Goal: Task Accomplishment & Management: Manage account settings

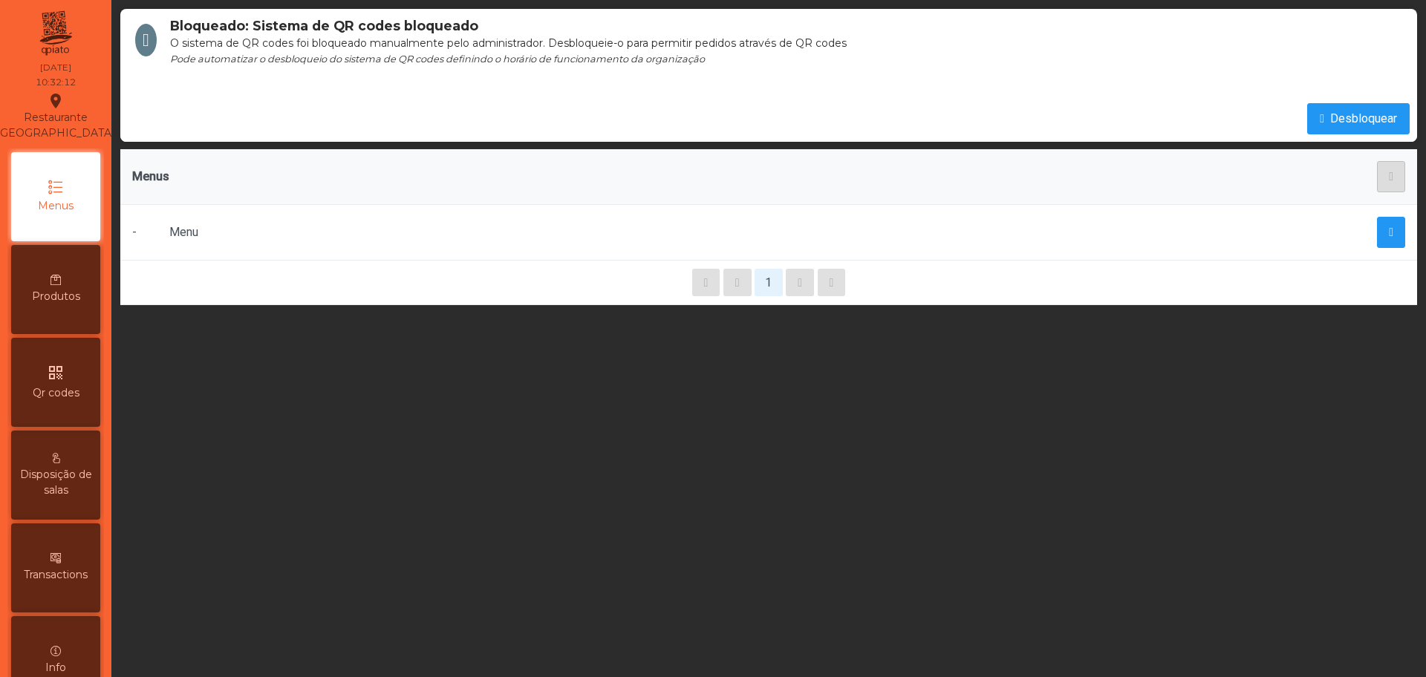
click at [712, 459] on div "Bloqueado: Sistema de QR codes bloqueado O sistema de QR codes foi bloqueado ma…" at bounding box center [768, 338] width 1314 height 677
click at [38, 226] on div "Menus" at bounding box center [55, 196] width 89 height 89
click at [1236, 218] on div at bounding box center [1105, 232] width 600 height 31
click at [58, 304] on span "Produtos" at bounding box center [56, 297] width 48 height 16
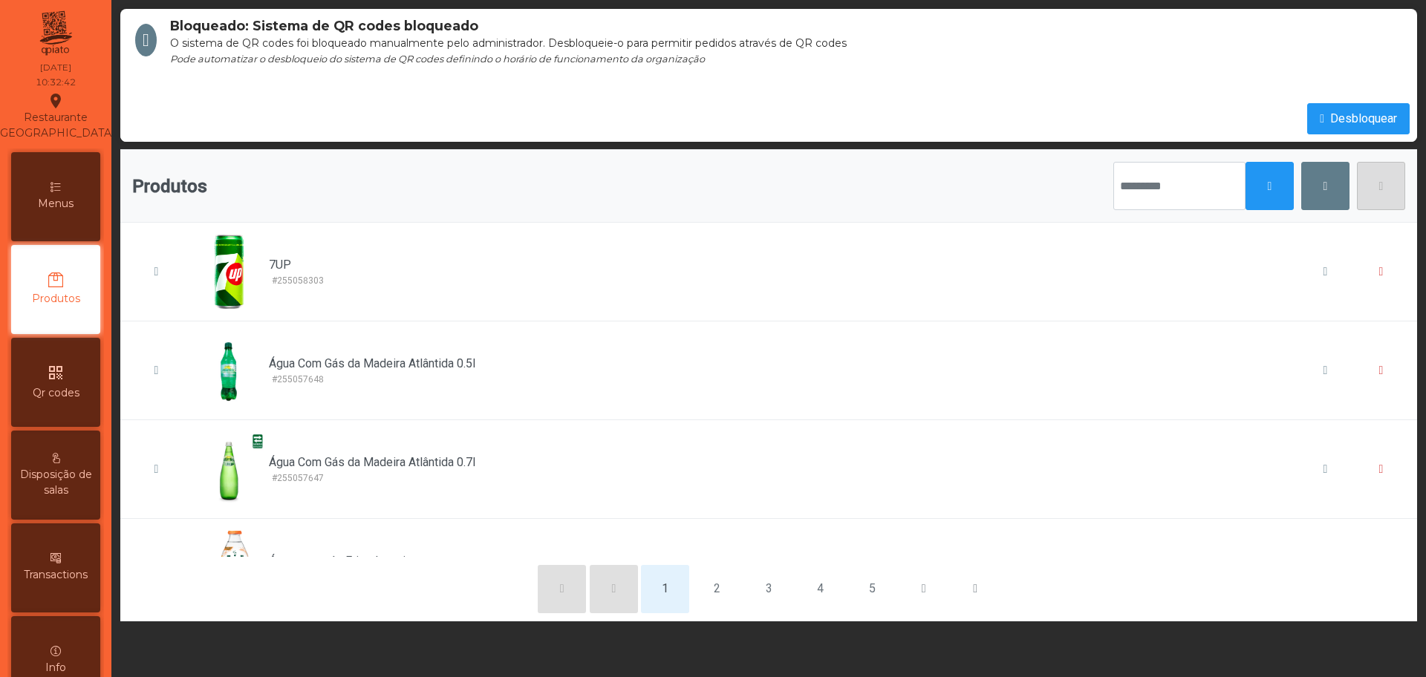
click at [89, 215] on div "Menus" at bounding box center [55, 196] width 89 height 89
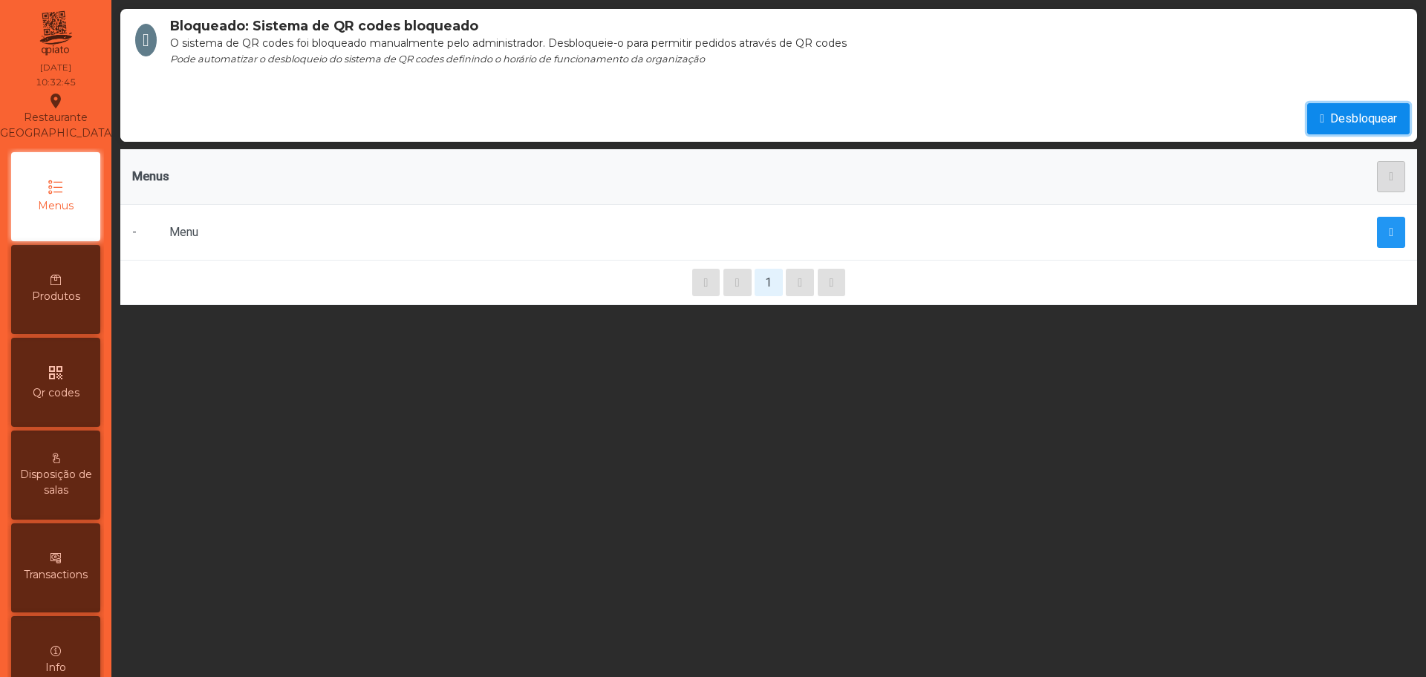
click at [1345, 120] on span "Desbloquear" at bounding box center [1363, 119] width 67 height 18
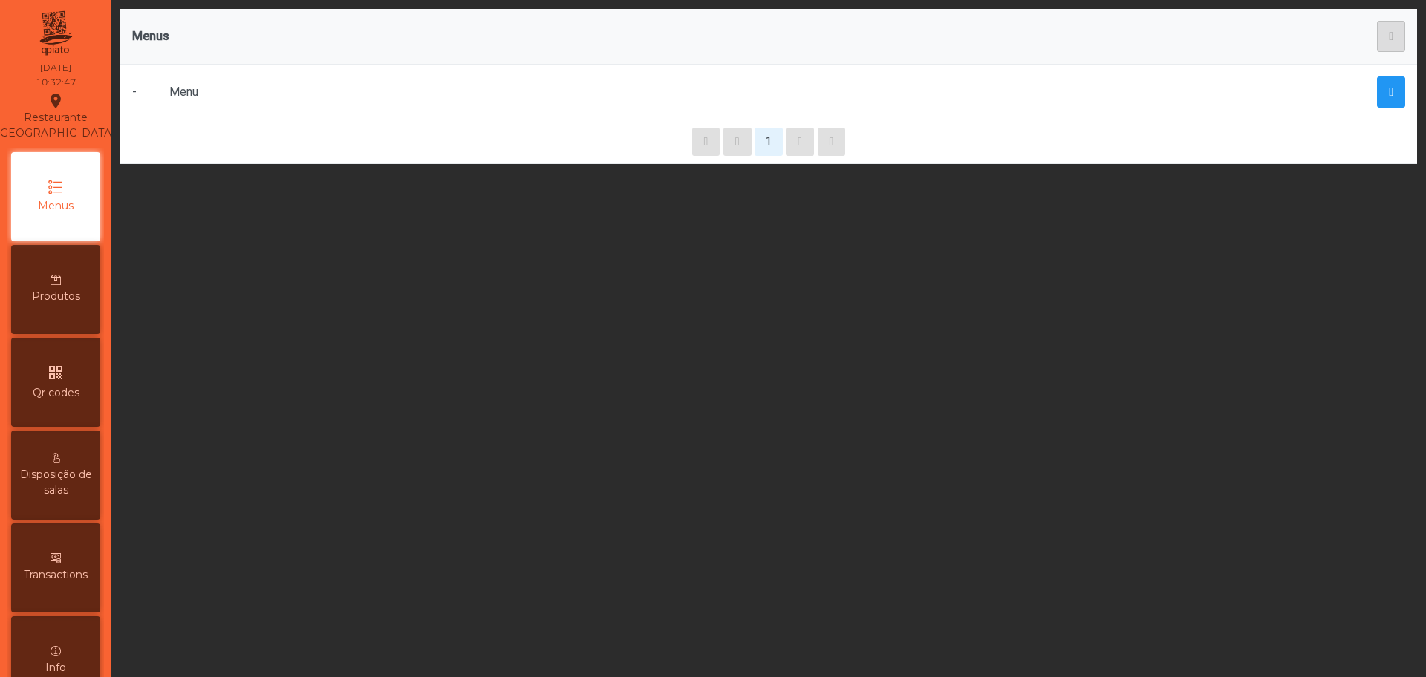
click at [385, 100] on div "Menu" at bounding box center [475, 92] width 612 height 18
click at [1378, 37] on p-button at bounding box center [1391, 36] width 28 height 31
click at [76, 401] on span "Qr codes" at bounding box center [56, 393] width 47 height 16
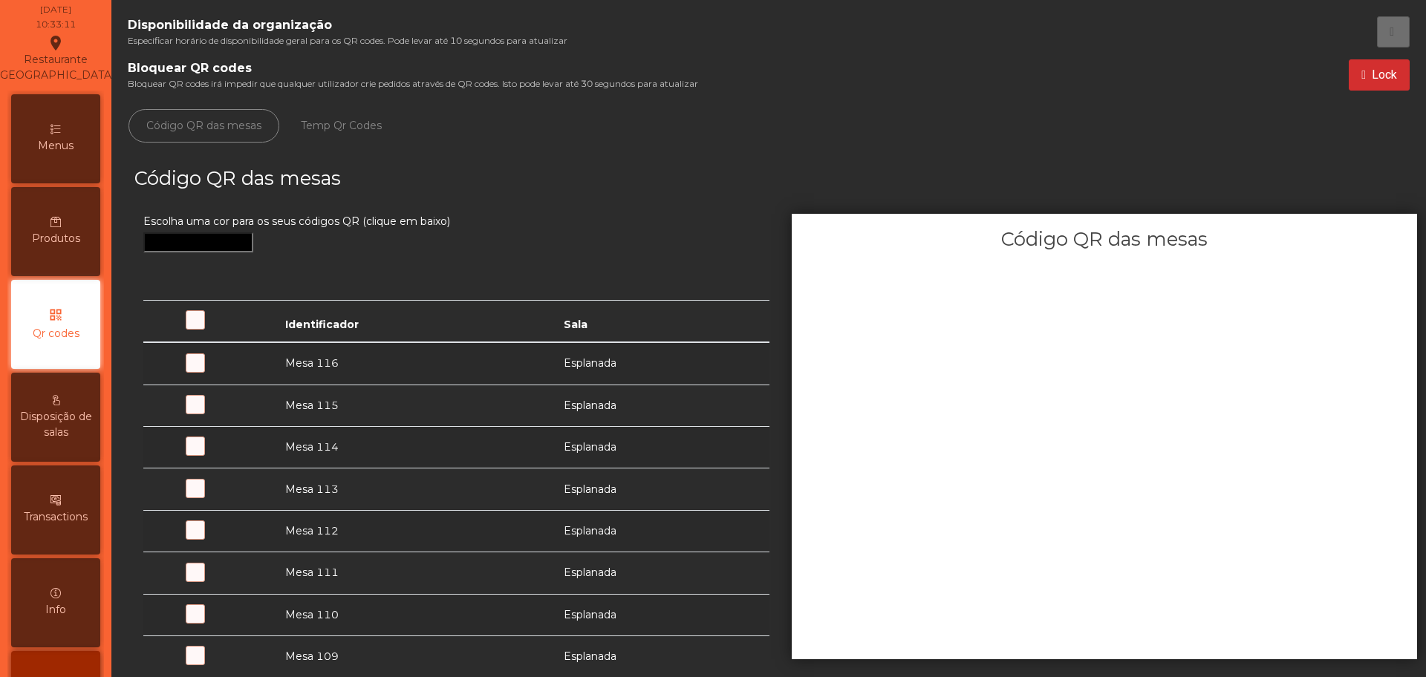
scroll to position [59, 0]
click at [57, 261] on div "Produtos" at bounding box center [55, 230] width 89 height 89
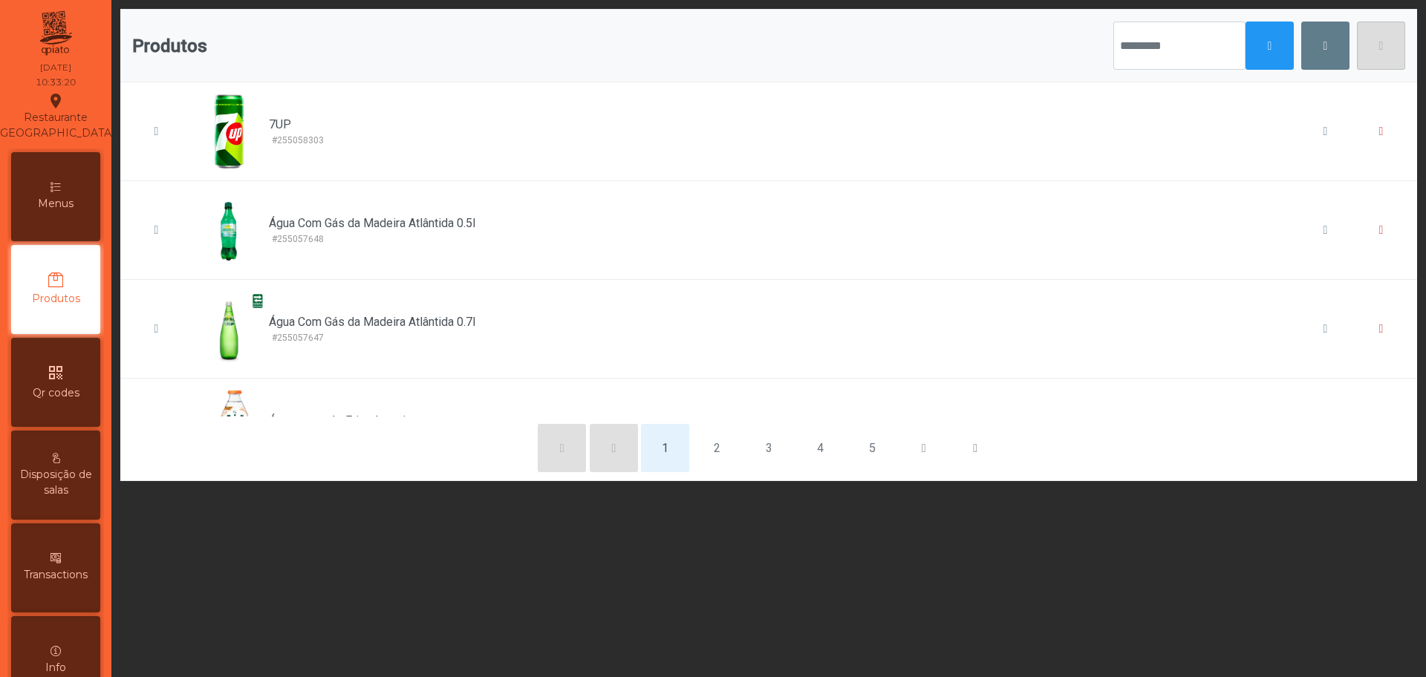
click at [54, 212] on span "Menus" at bounding box center [56, 204] width 36 height 16
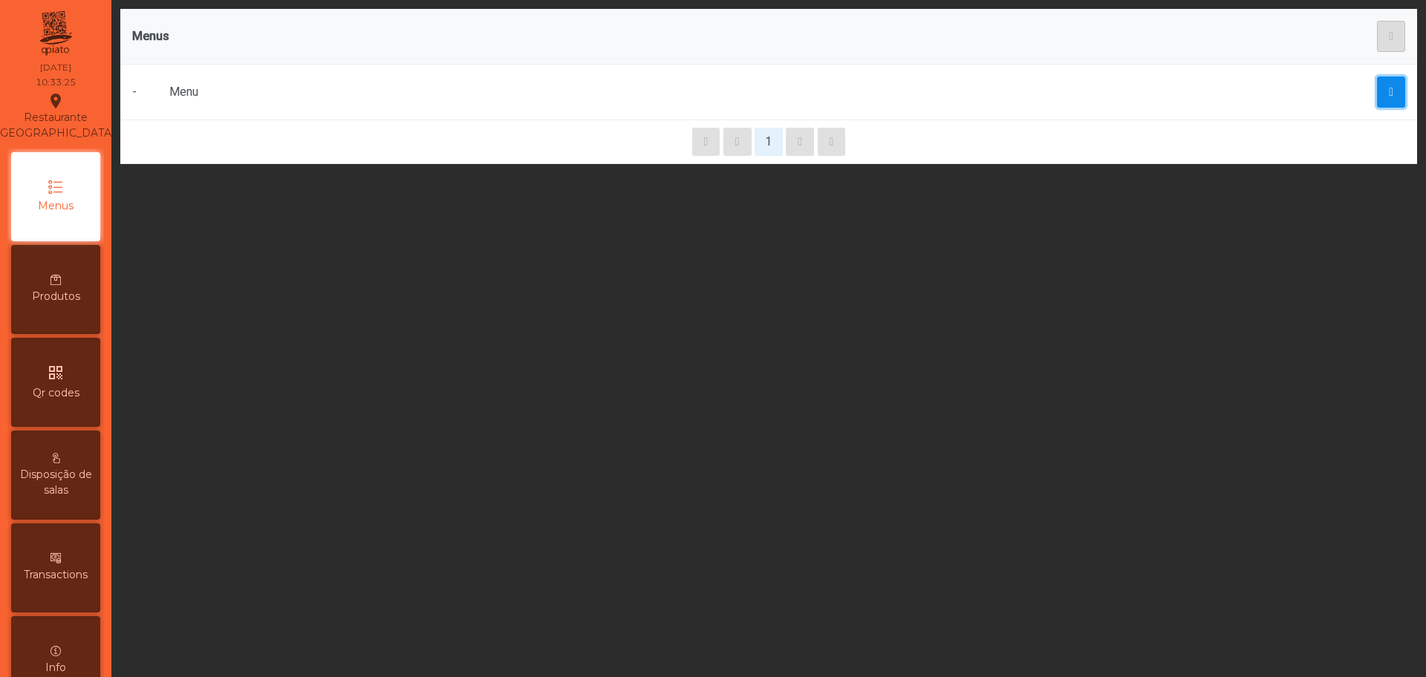
click at [1381, 79] on button "button" at bounding box center [1391, 91] width 28 height 31
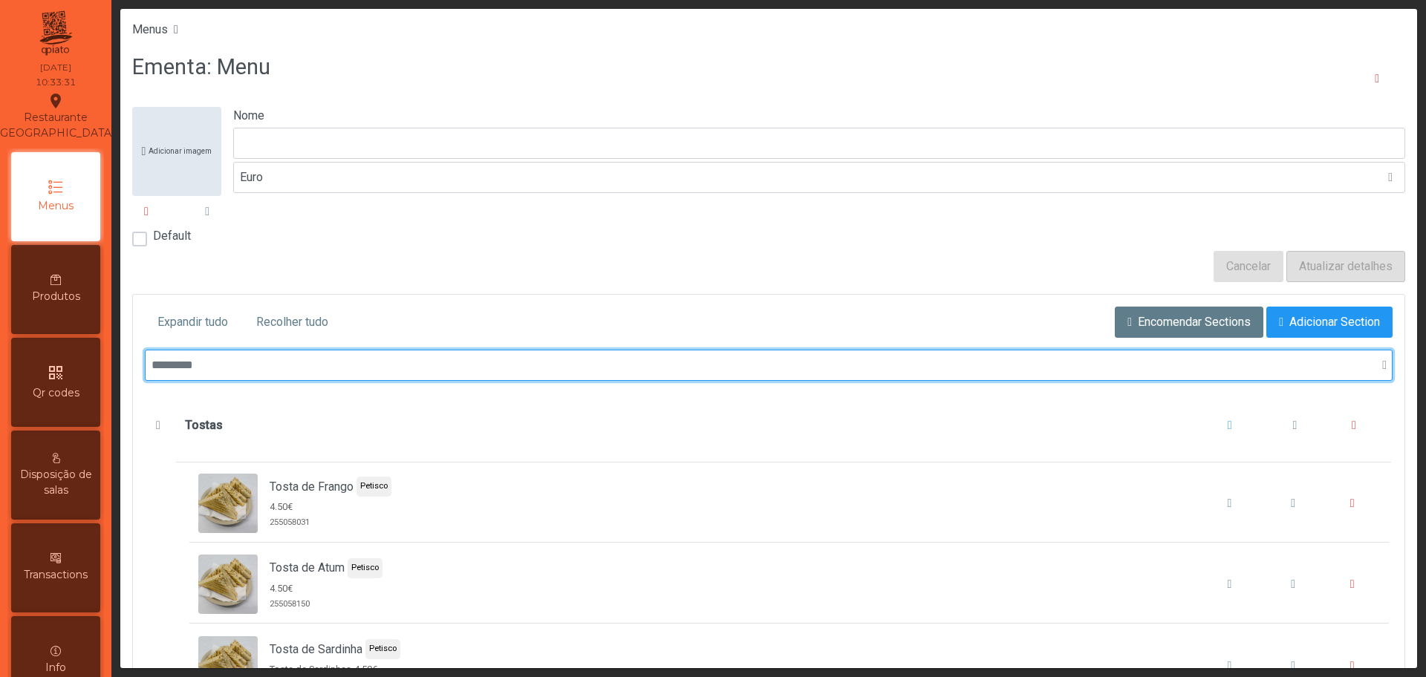
click at [1173, 380] on input "text" at bounding box center [768, 365] width 1247 height 31
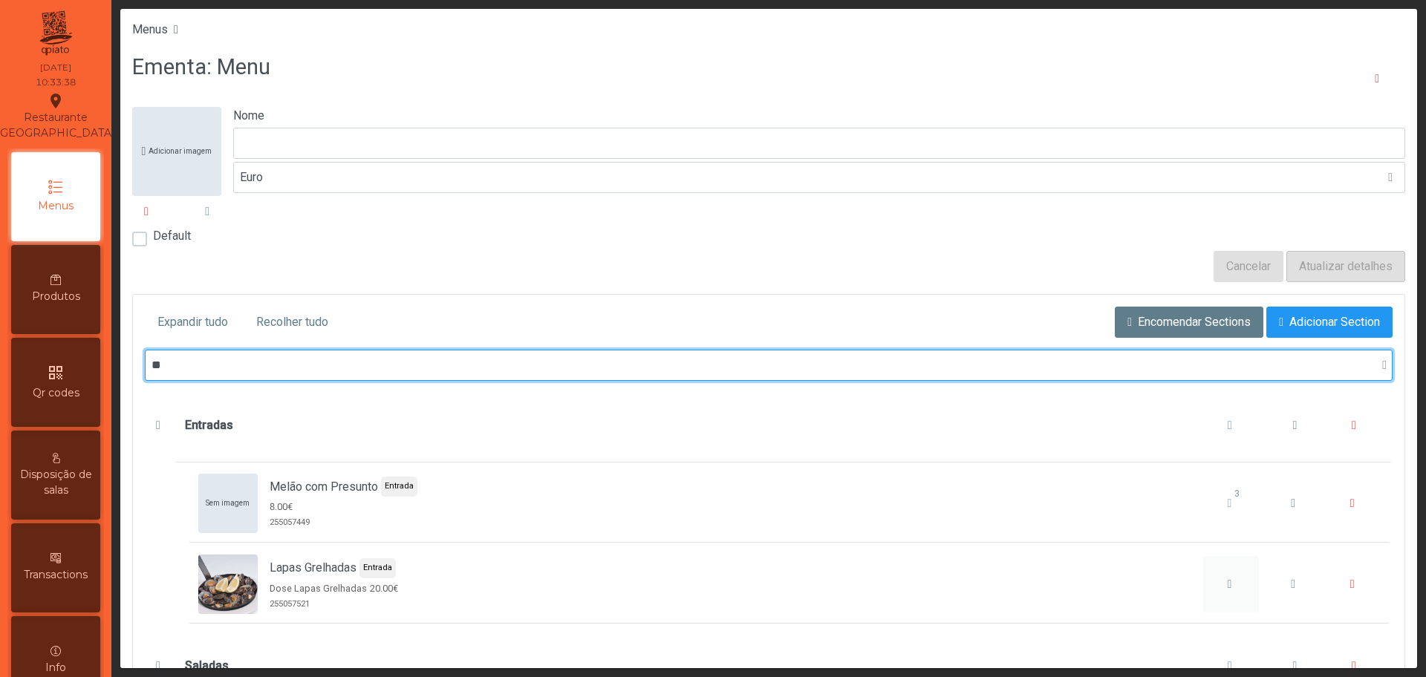
type input "**"
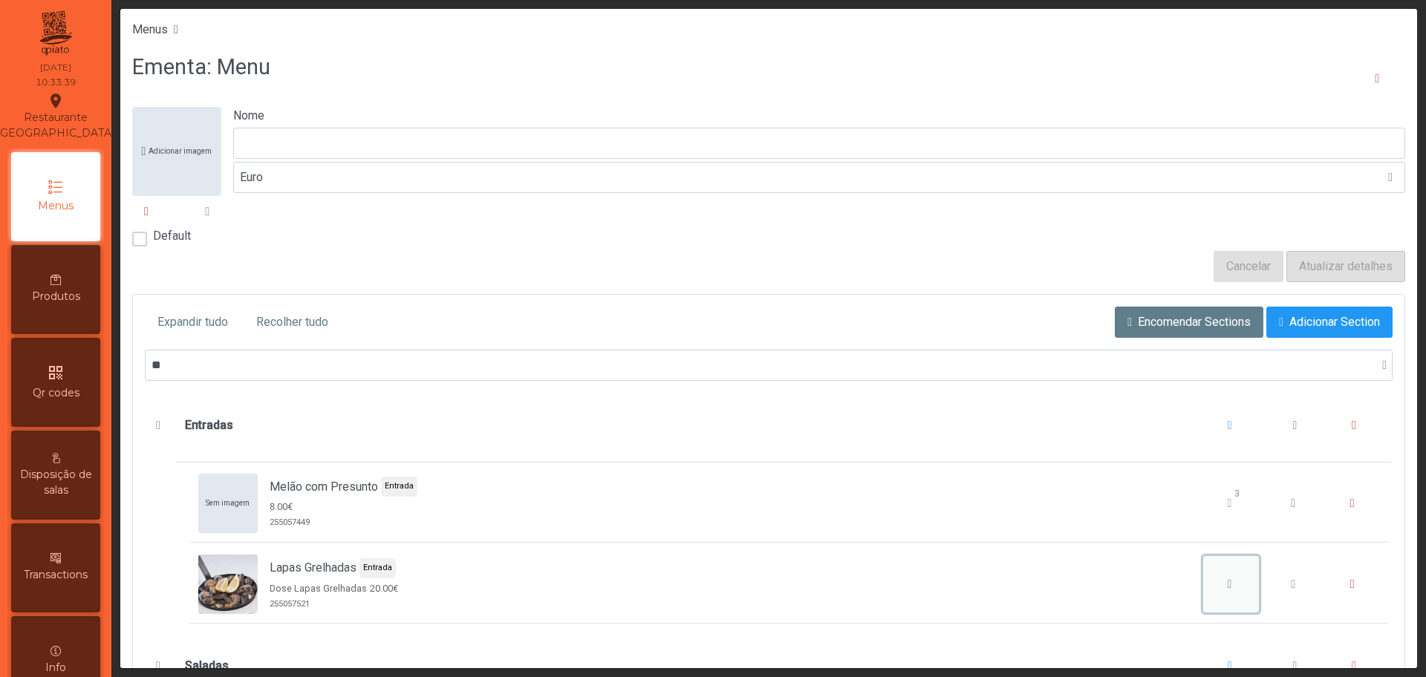
click at [1227, 584] on icon "Lapas Grelhadas" at bounding box center [1229, 584] width 4 height 12
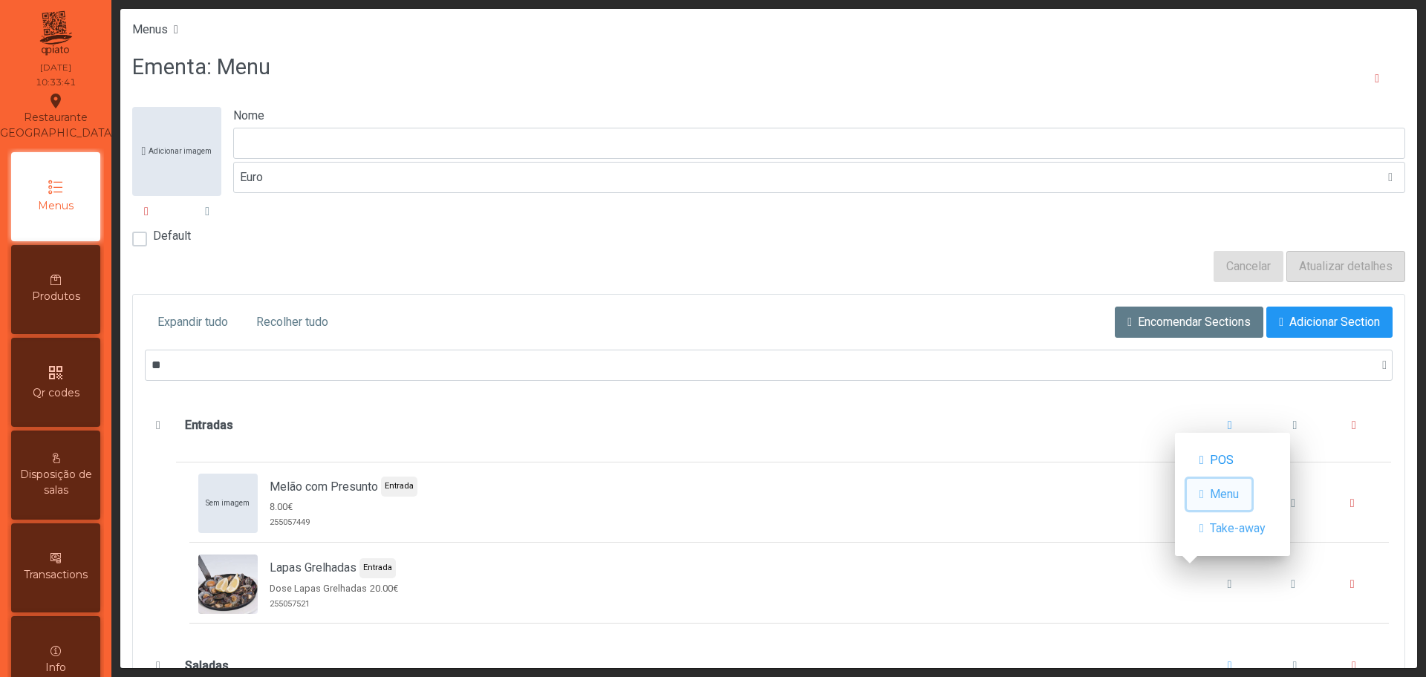
click at [1231, 495] on span "Menu" at bounding box center [1223, 495] width 29 height 18
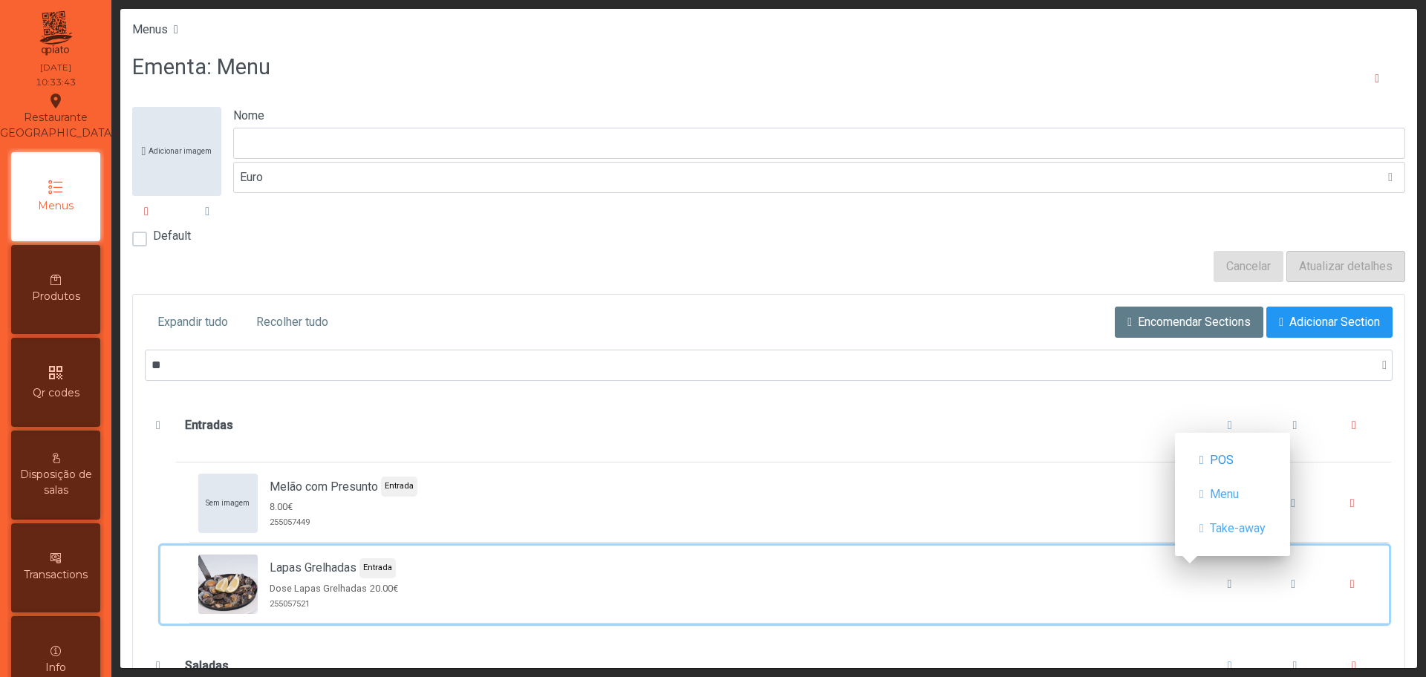
click at [1006, 599] on div "Lapas Grelhadas Entrada Dose Lapas Grelhadas 20.00€ 255057521" at bounding box center [789, 584] width 1182 height 59
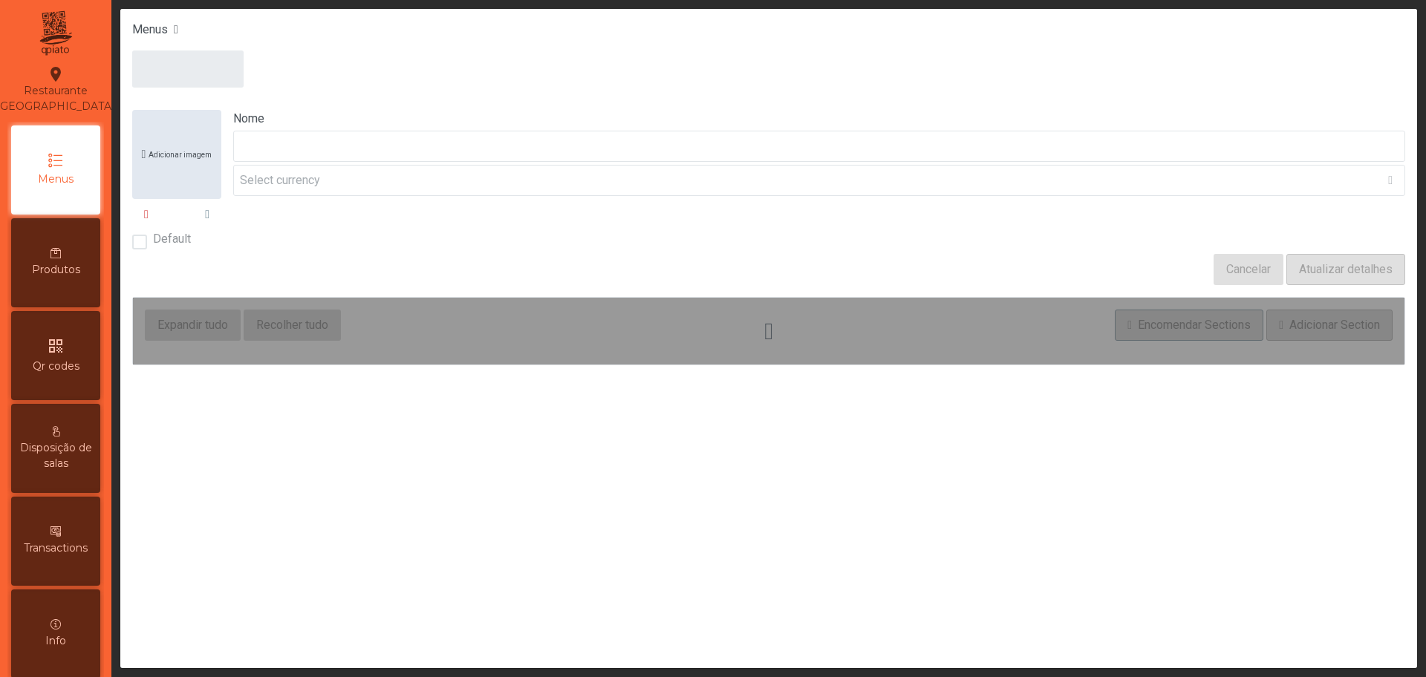
type input "****"
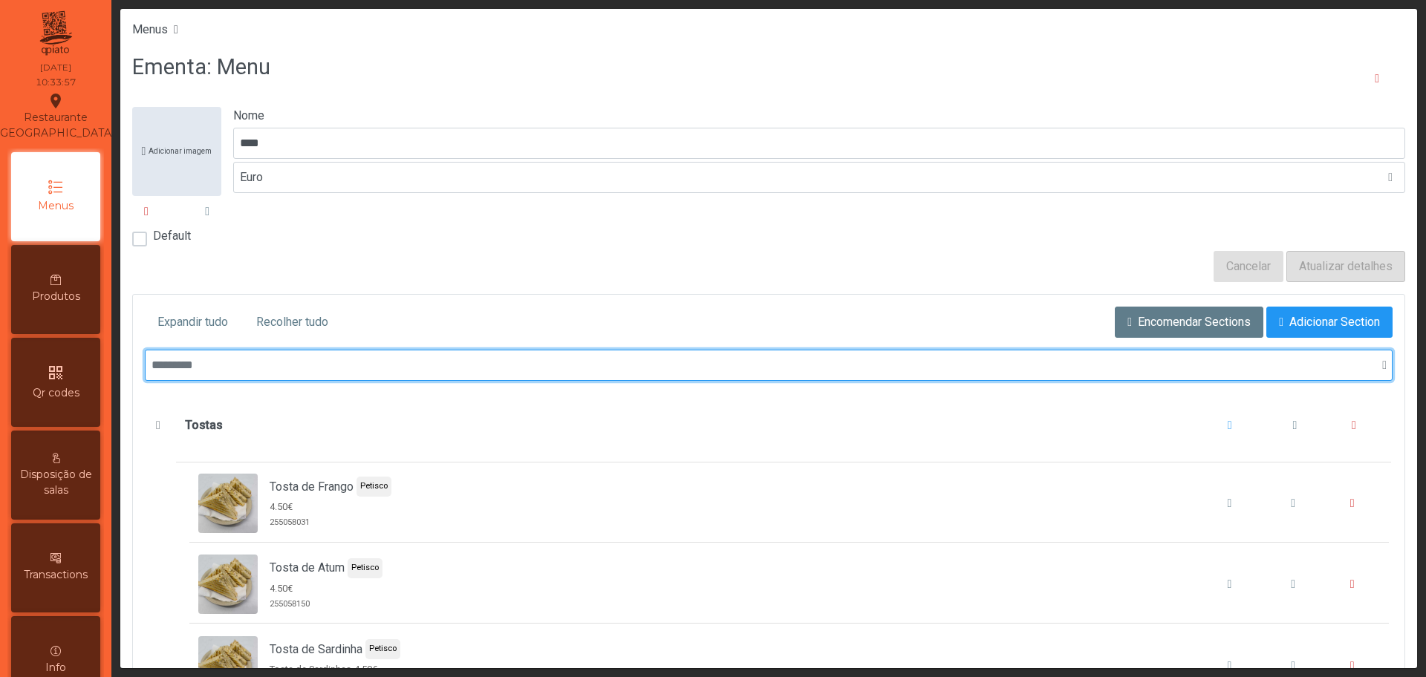
click at [780, 365] on input "text" at bounding box center [768, 365] width 1247 height 31
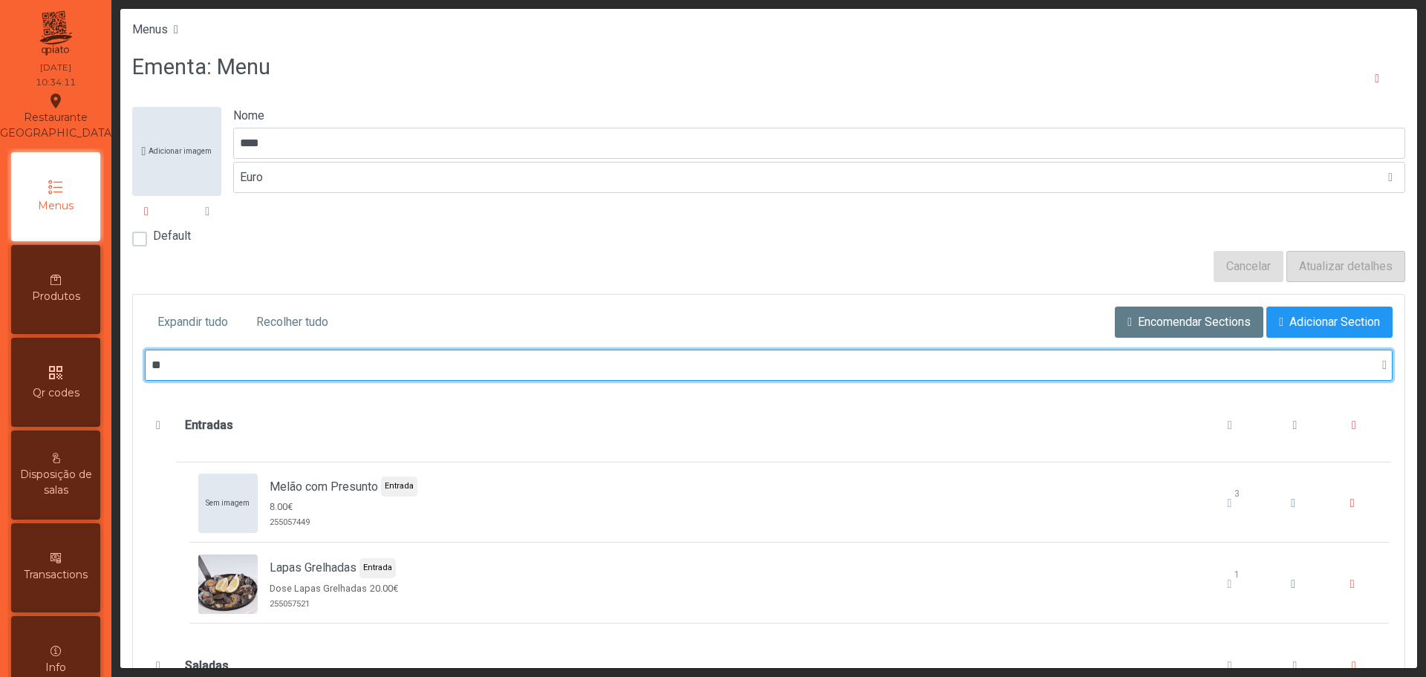
type input "**"
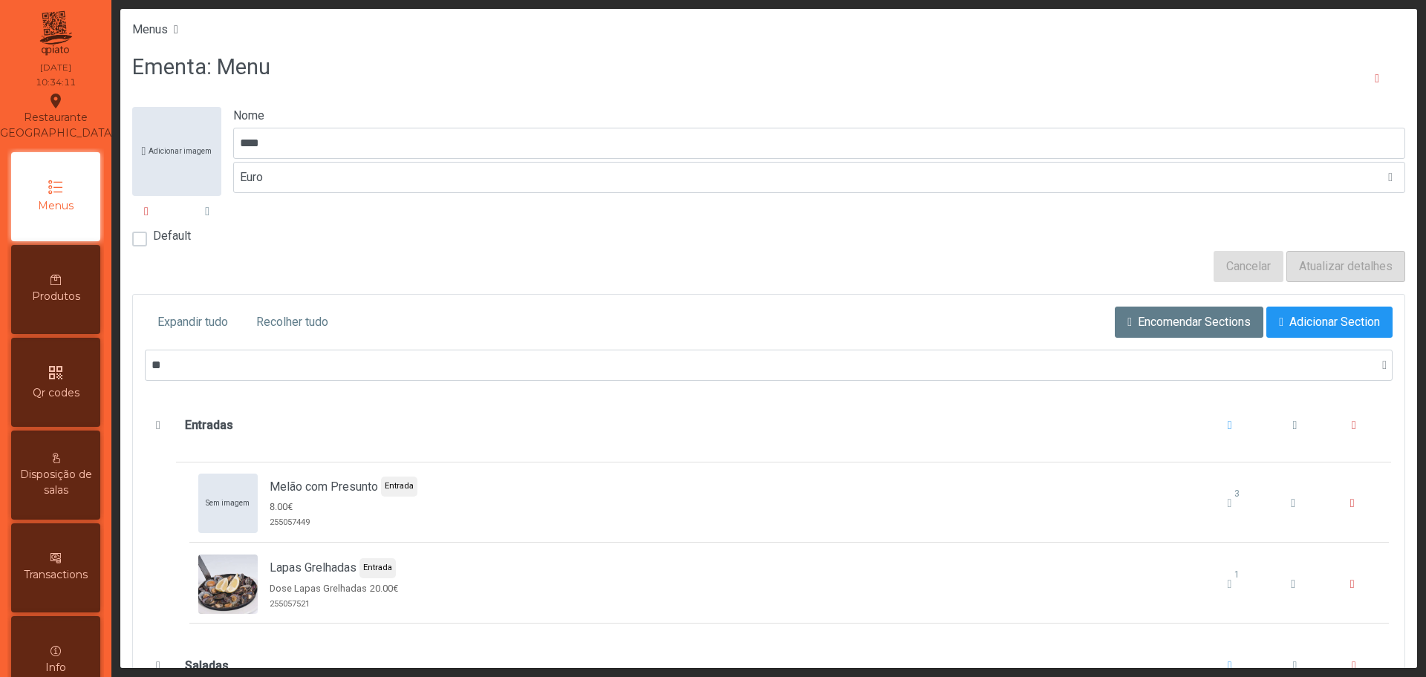
click at [93, 382] on div "qr_code Qr codes" at bounding box center [55, 382] width 89 height 89
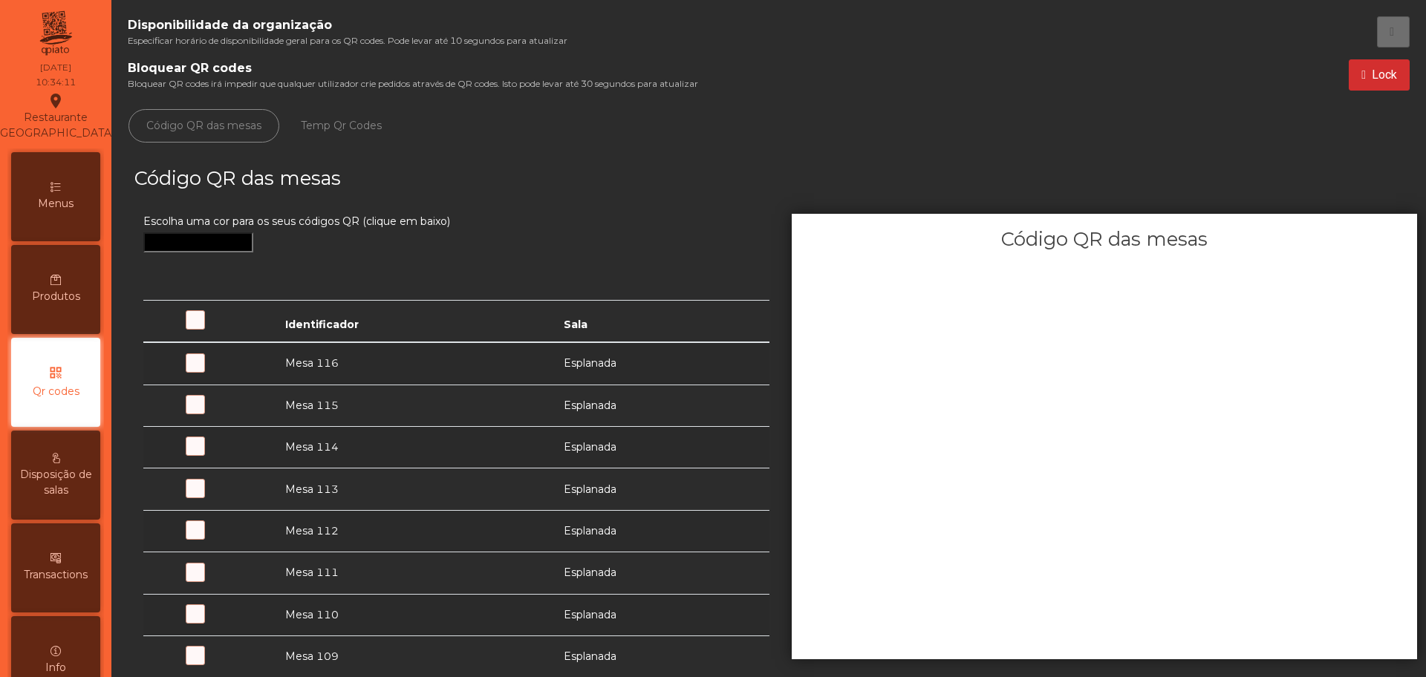
scroll to position [59, 0]
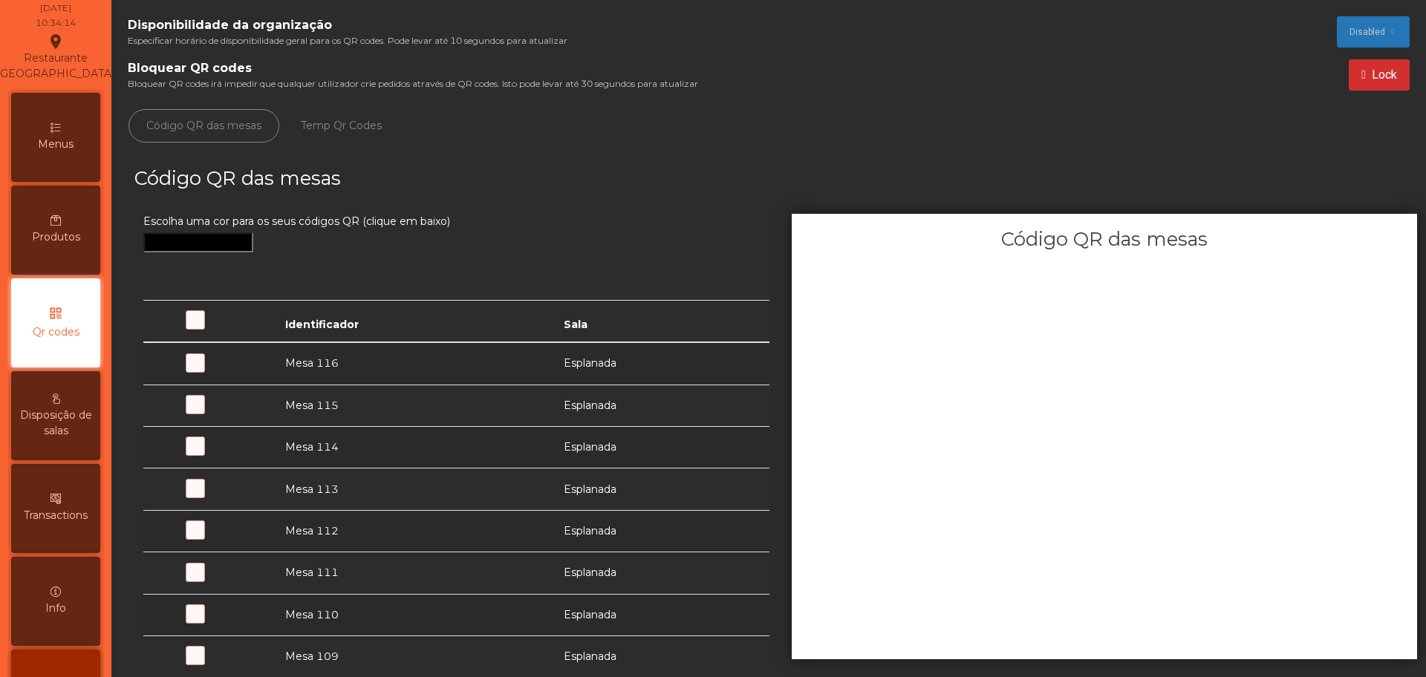
click at [55, 523] on span "Transactions" at bounding box center [56, 516] width 64 height 16
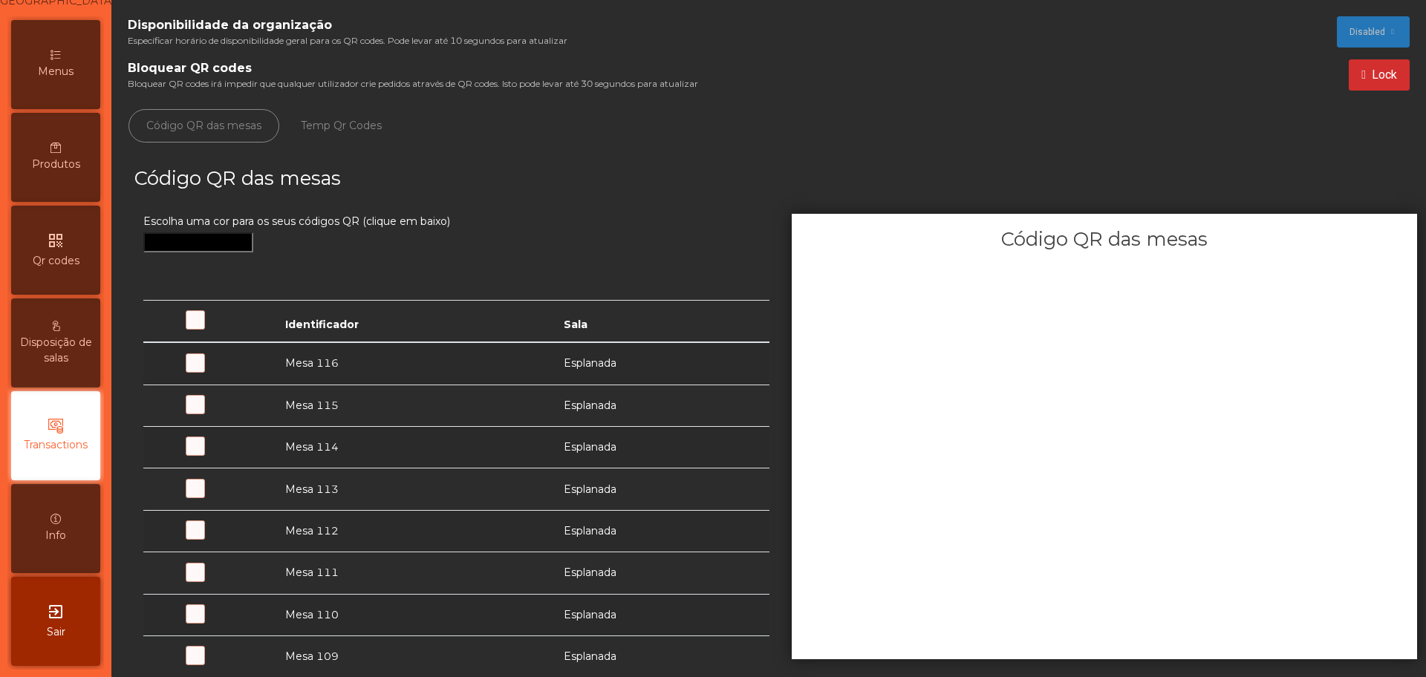
scroll to position [148, 0]
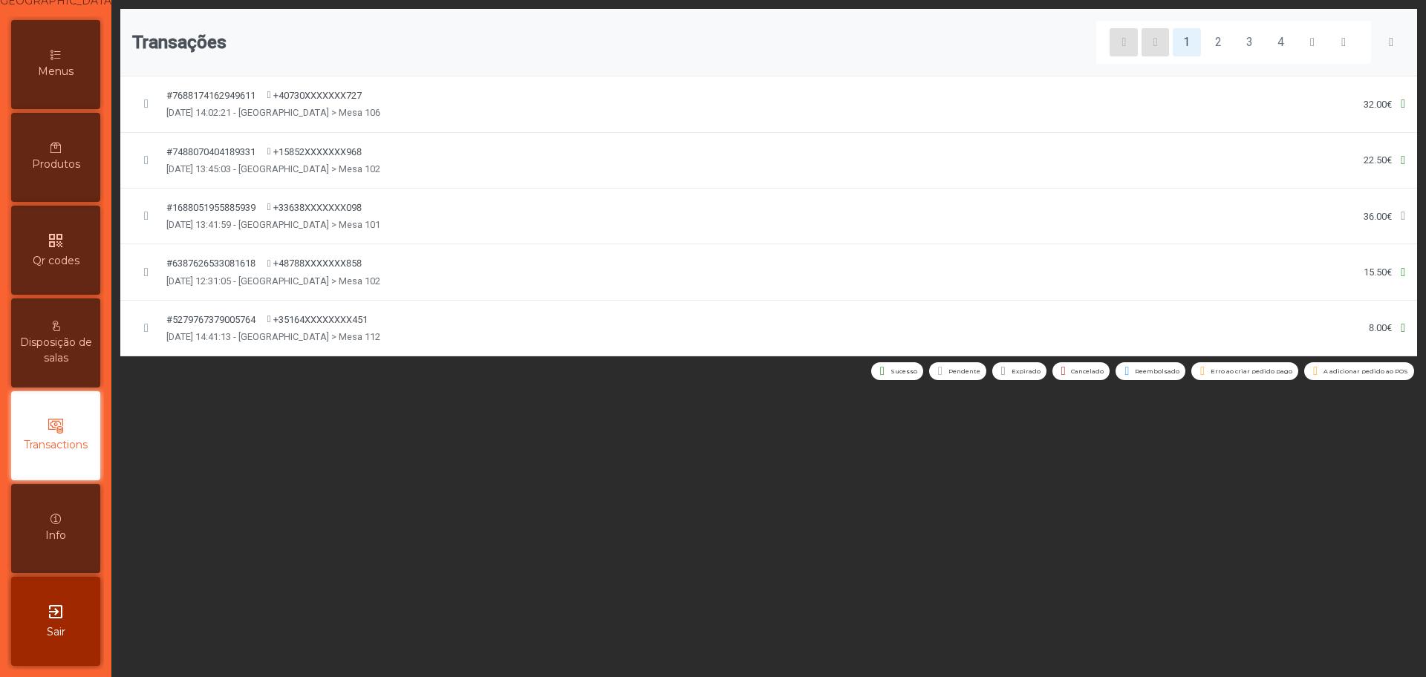
click at [60, 329] on icon at bounding box center [55, 326] width 10 height 10
